Goal: Information Seeking & Learning: Learn about a topic

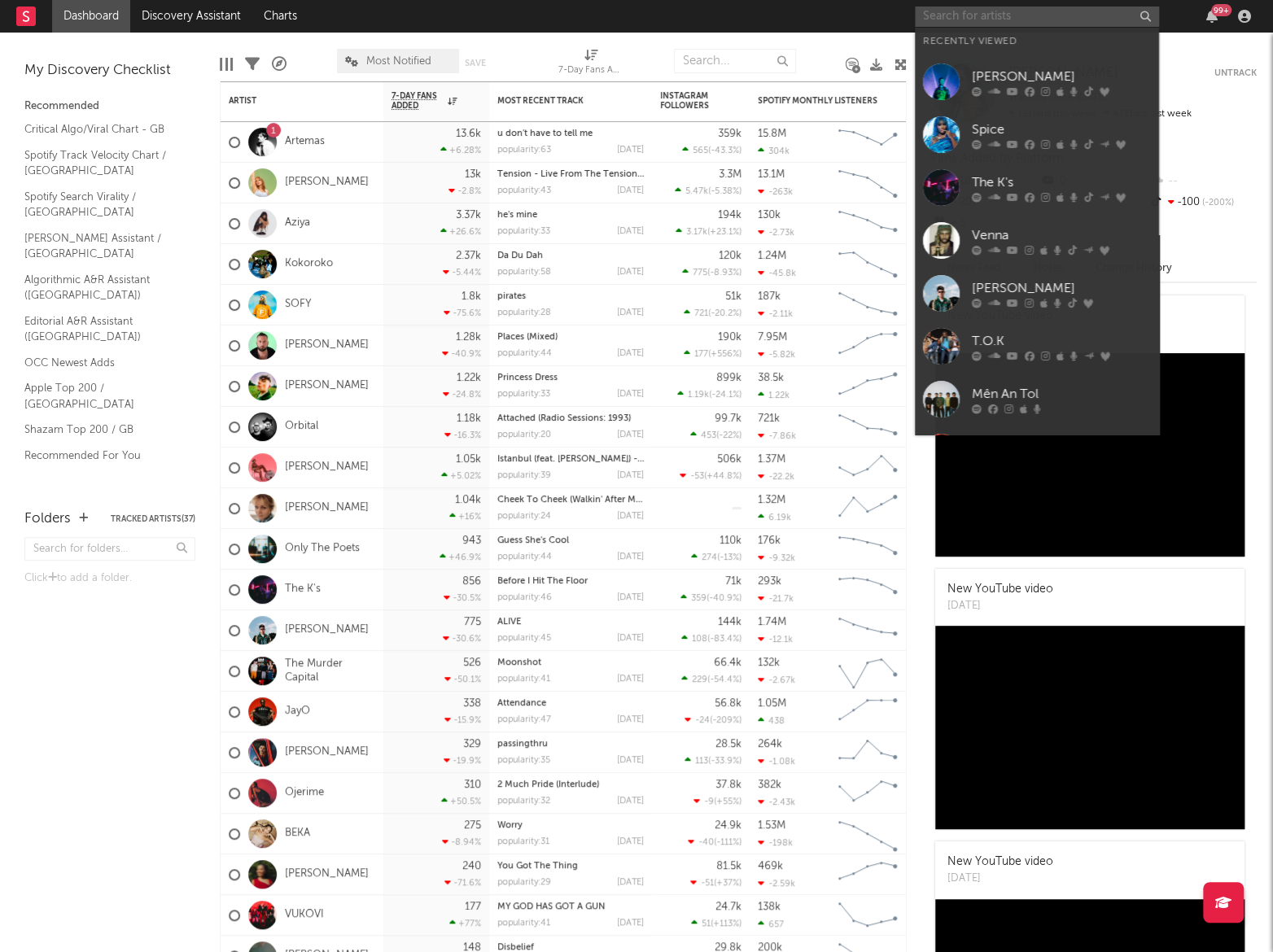
click at [1007, 17] on input "text" at bounding box center [1037, 17] width 244 height 20
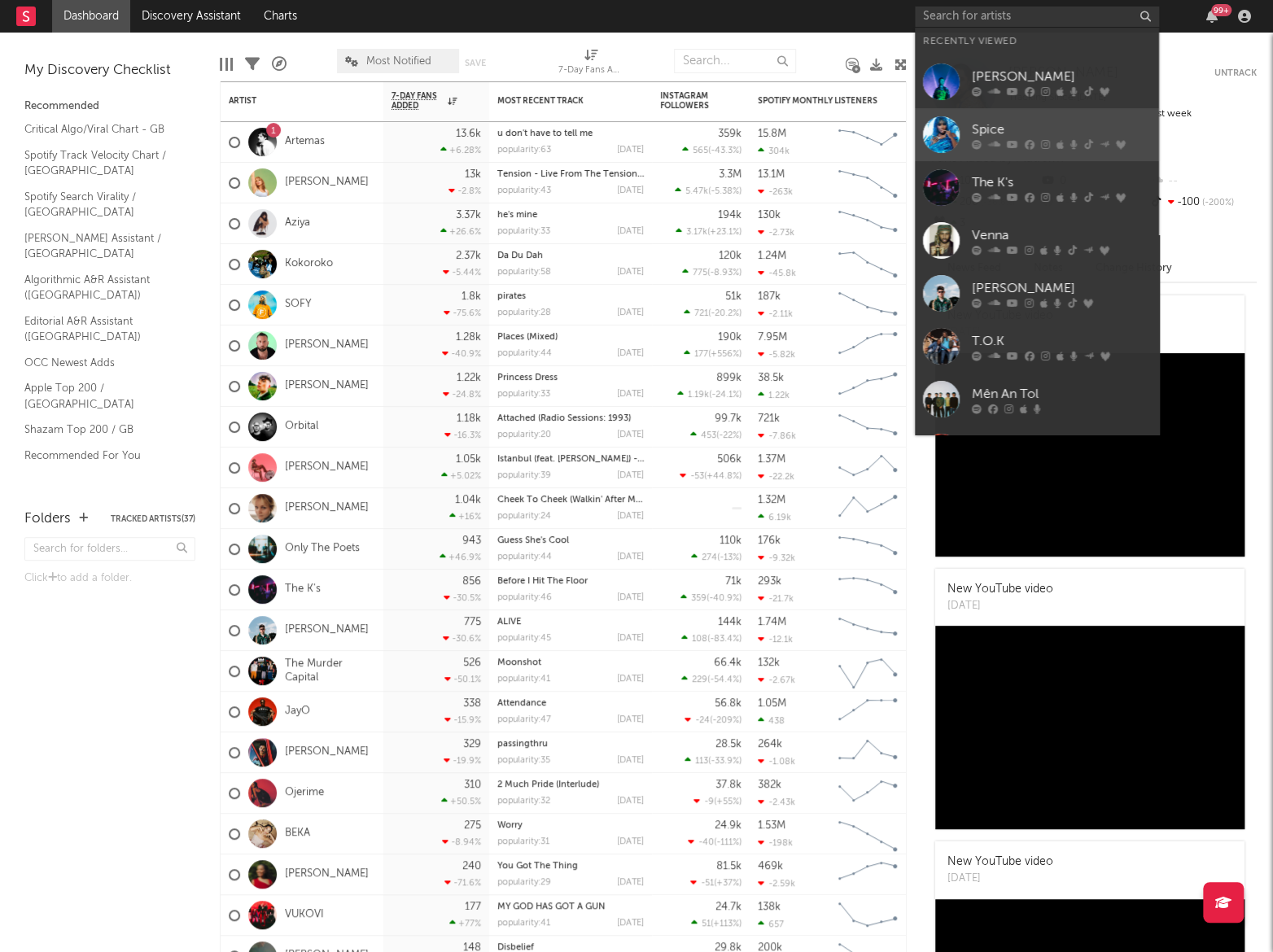
click at [1002, 122] on div "Spice" at bounding box center [1061, 129] width 179 height 19
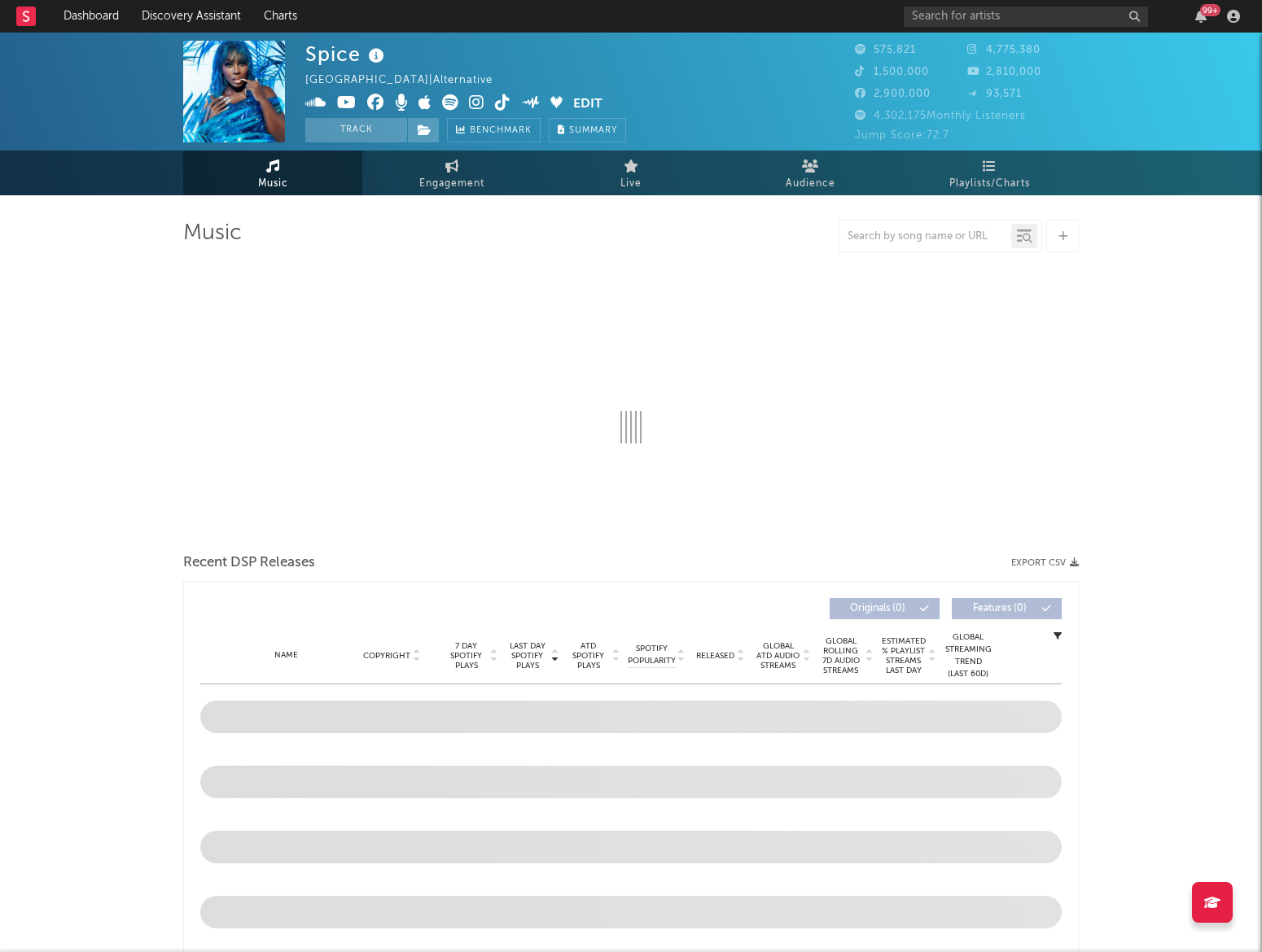
select select "6m"
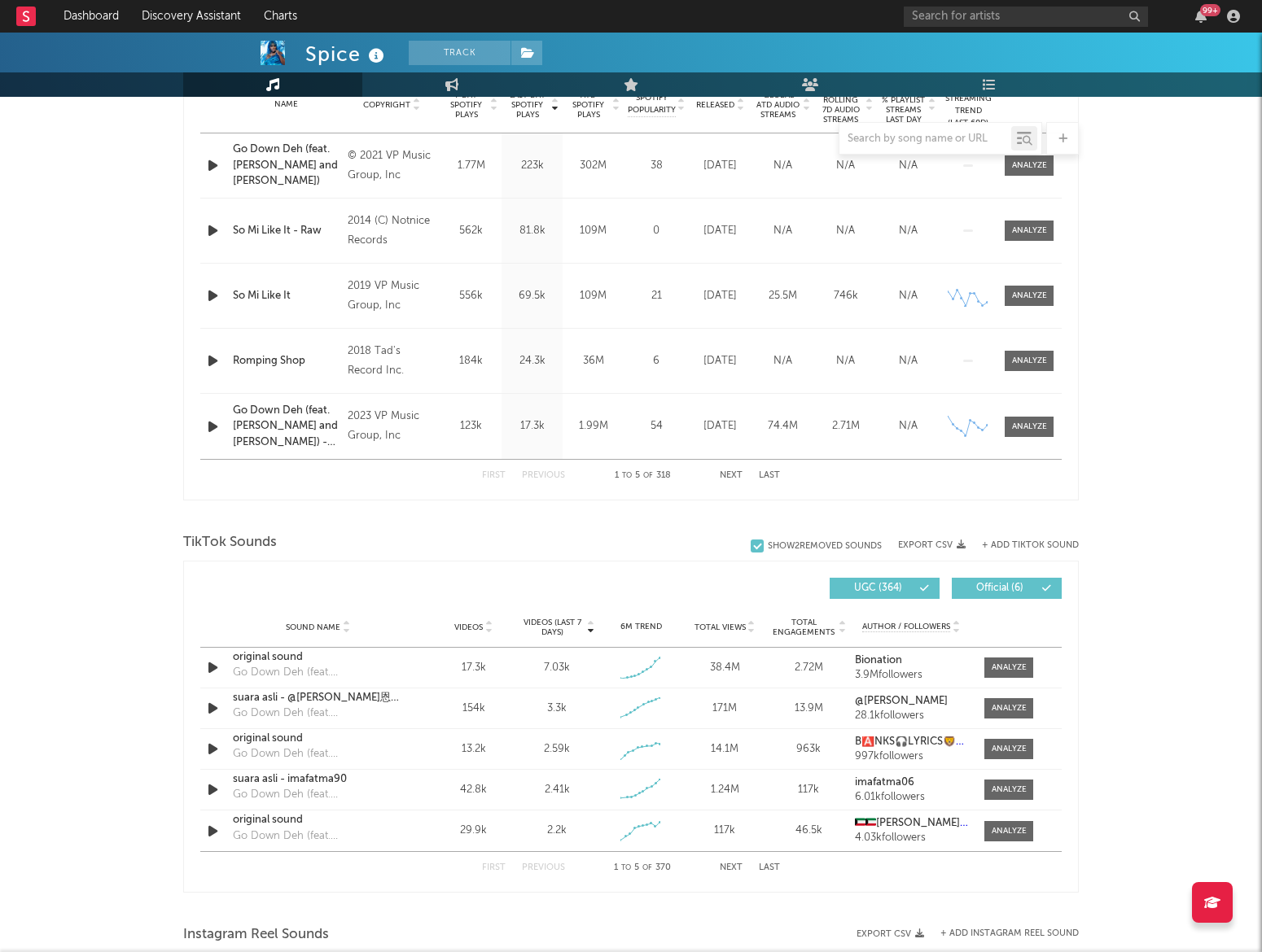
scroll to position [887, 0]
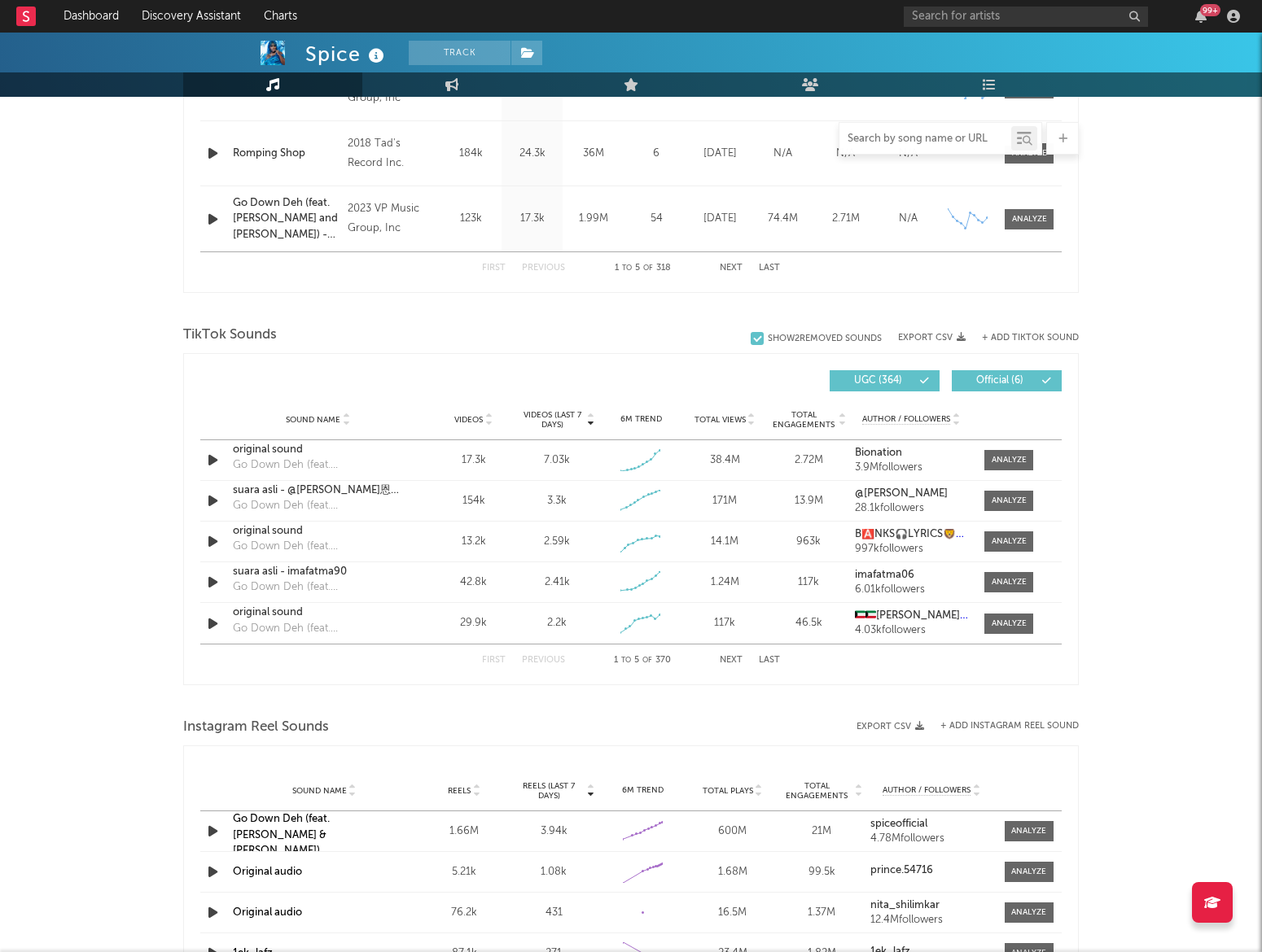
click at [874, 141] on input "text" at bounding box center [925, 139] width 172 height 13
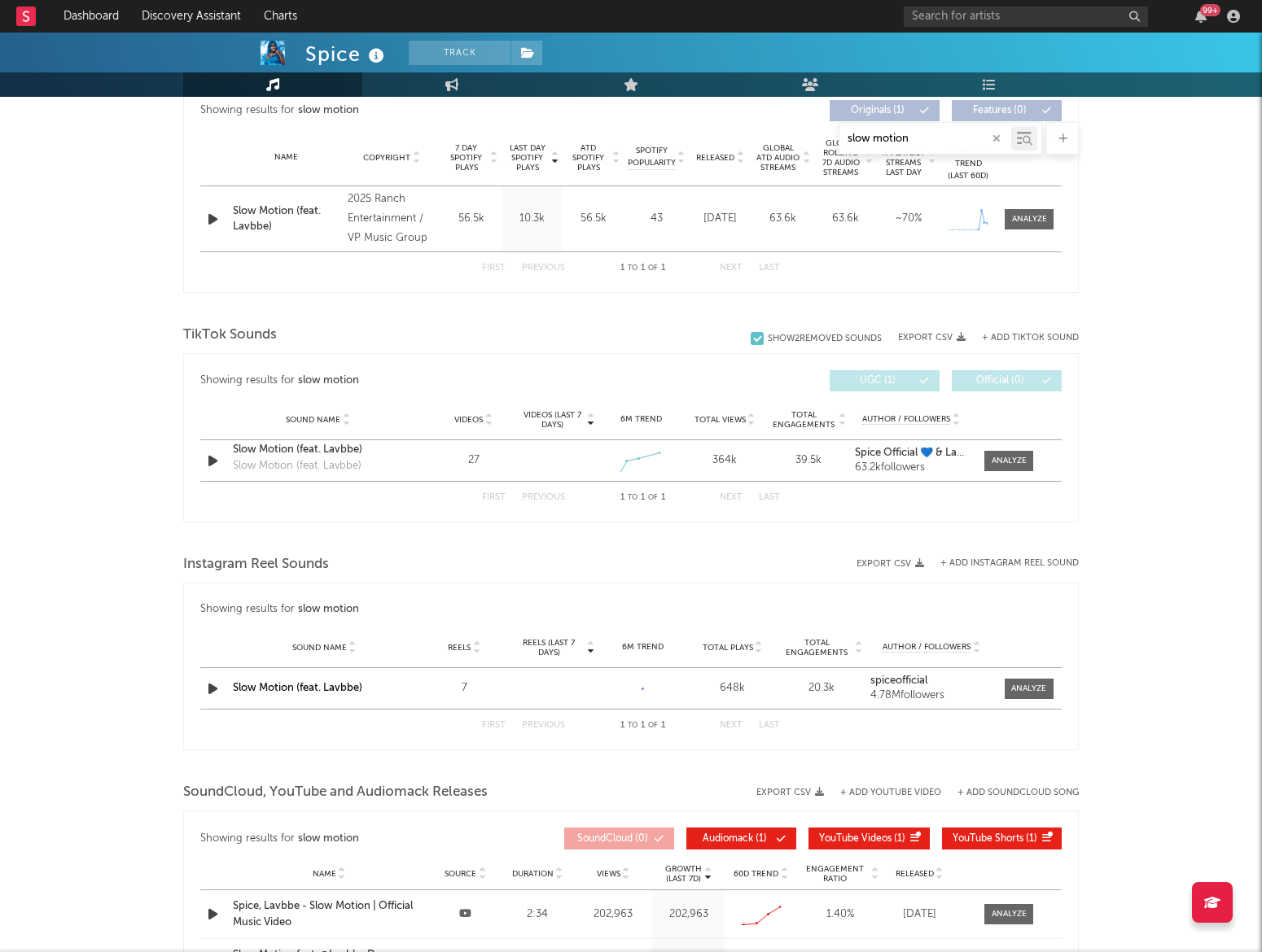
scroll to position [700, 0]
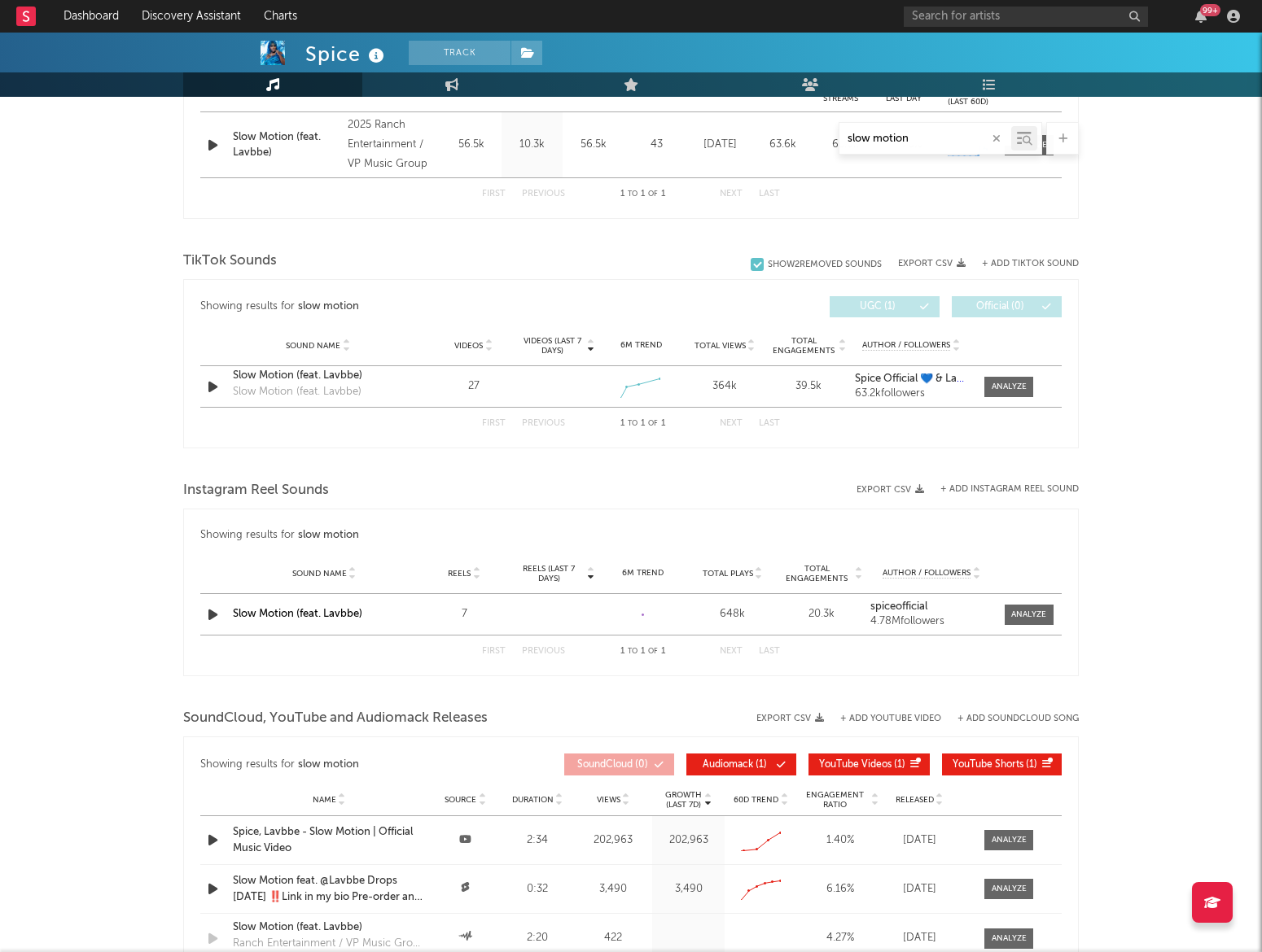
type input "slow motion"
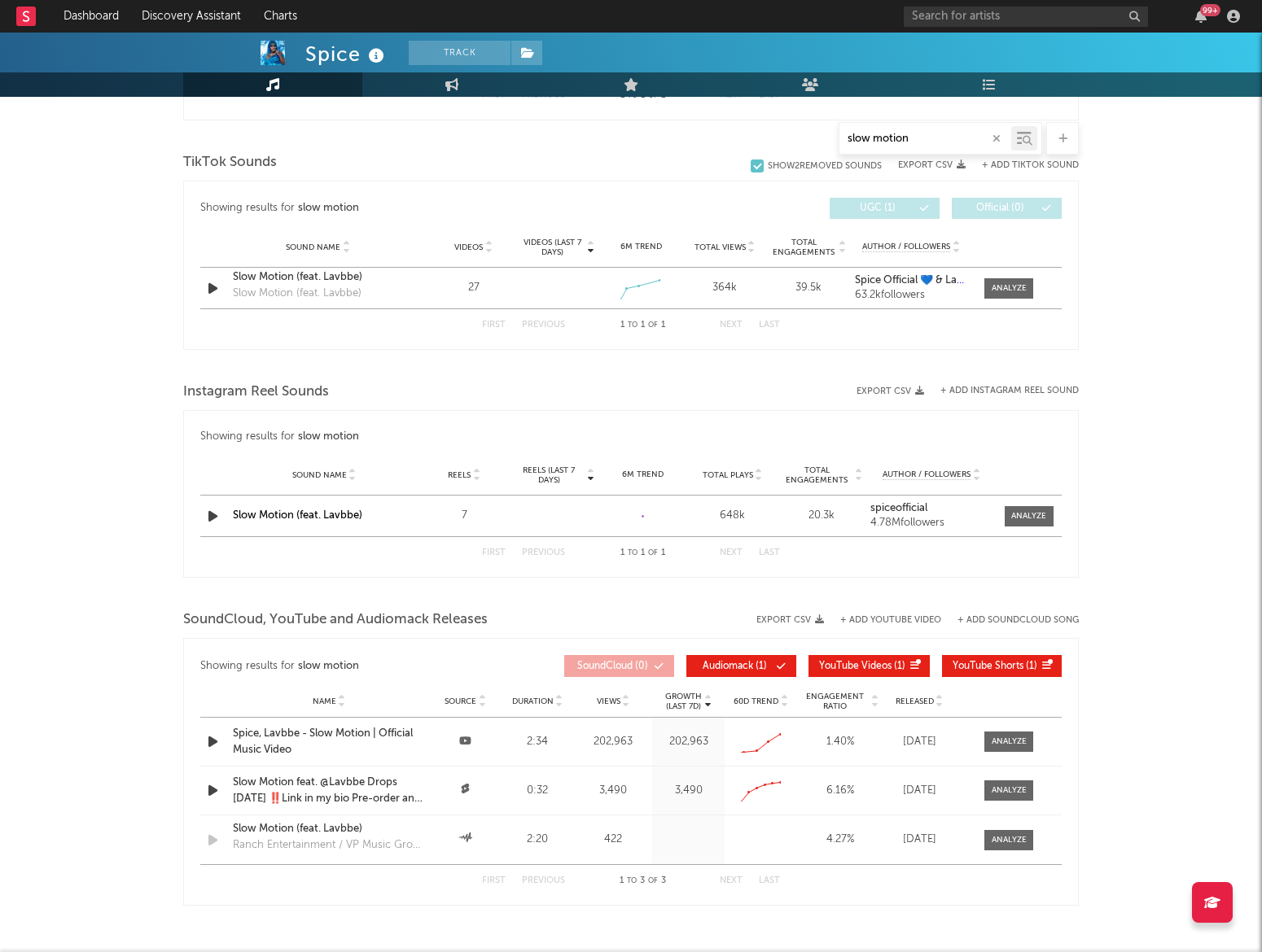
scroll to position [872, 0]
